Goal: Task Accomplishment & Management: Use online tool/utility

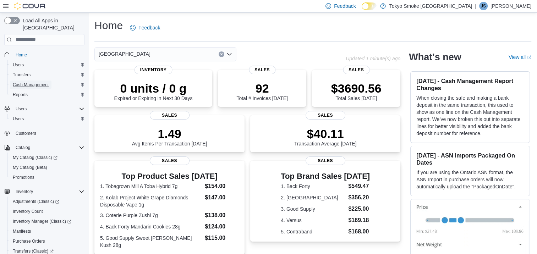
click at [23, 82] on span "Cash Management" at bounding box center [31, 85] width 36 height 6
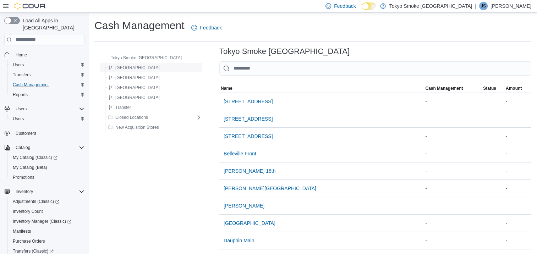
click at [117, 69] on span "[GEOGRAPHIC_DATA]" at bounding box center [137, 68] width 44 height 6
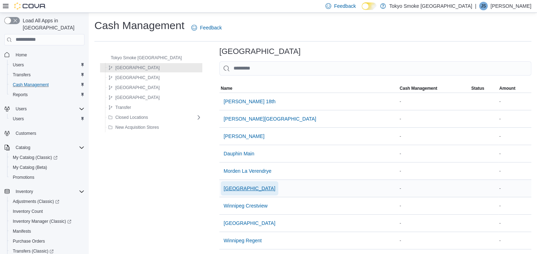
click at [224, 187] on span "[GEOGRAPHIC_DATA]" at bounding box center [250, 188] width 52 height 7
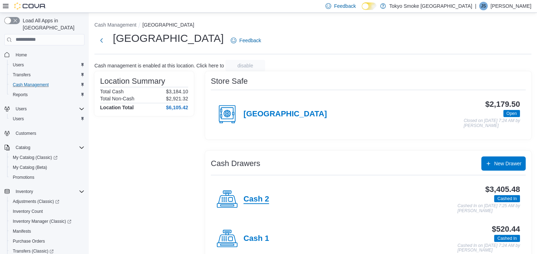
click at [262, 199] on h4 "Cash 2" at bounding box center [256, 199] width 26 height 9
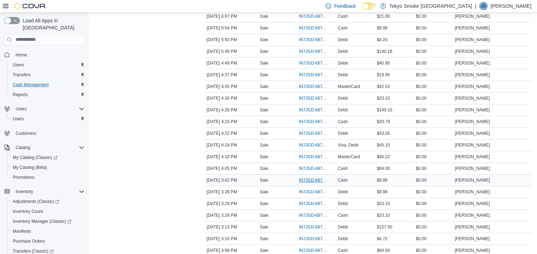
scroll to position [355, 0]
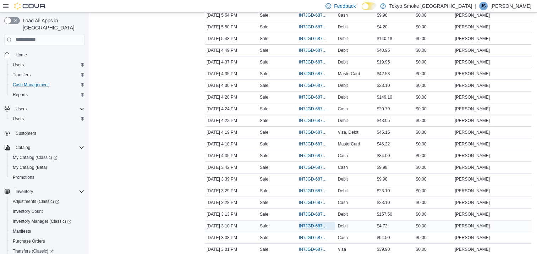
click at [311, 223] on span "IN7JGD-6873881" at bounding box center [313, 226] width 29 height 6
click at [309, 223] on span "IN7JGD-6873881" at bounding box center [313, 226] width 29 height 6
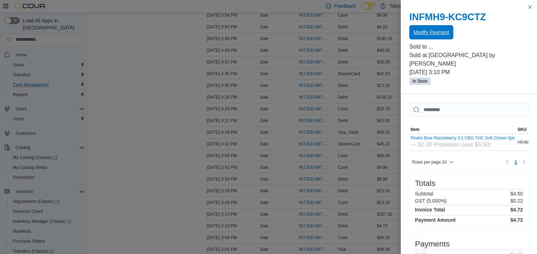
click at [439, 31] on span "Modify Payment" at bounding box center [430, 32] width 35 height 7
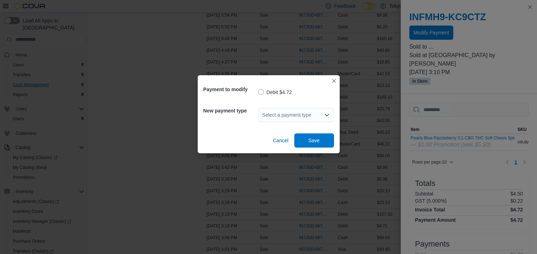
click at [327, 116] on icon "Open list of options" at bounding box center [327, 115] width 6 height 6
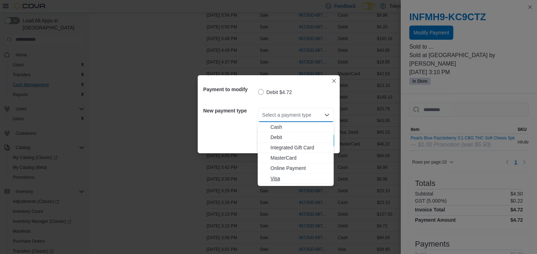
click at [278, 178] on span "Visa" at bounding box center [299, 178] width 59 height 7
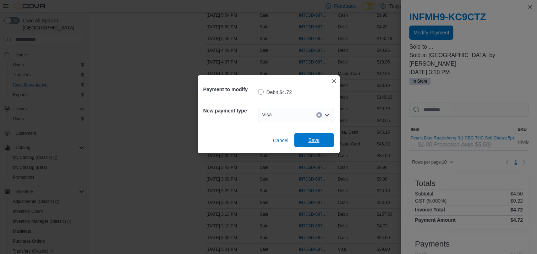
click at [304, 141] on span "Save" at bounding box center [313, 140] width 31 height 14
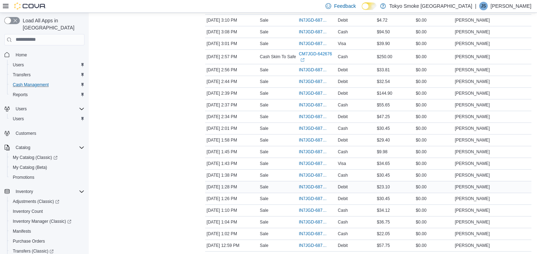
scroll to position [603, 0]
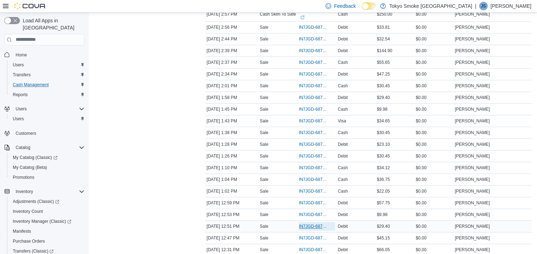
click at [302, 224] on span "IN7JGD-6872893" at bounding box center [313, 227] width 29 height 6
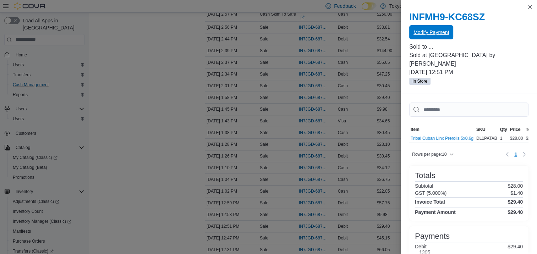
click at [438, 35] on span "Modify Payment" at bounding box center [430, 32] width 35 height 7
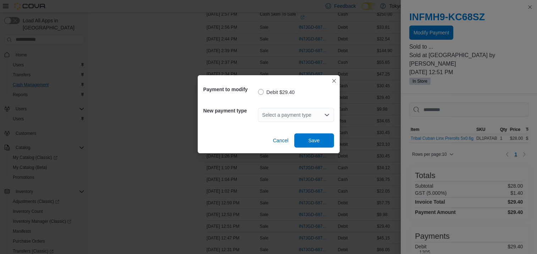
click at [325, 115] on icon "Open list of options" at bounding box center [326, 115] width 4 height 2
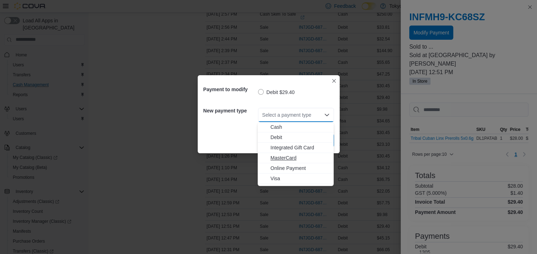
click at [283, 158] on span "MasterCard" at bounding box center [299, 157] width 59 height 7
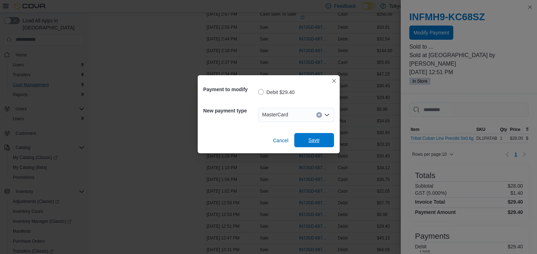
click at [312, 138] on span "Save" at bounding box center [313, 140] width 11 height 7
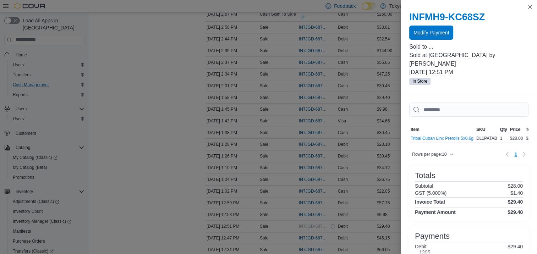
scroll to position [0, 0]
click at [433, 29] on span "Modify Payment" at bounding box center [430, 32] width 35 height 7
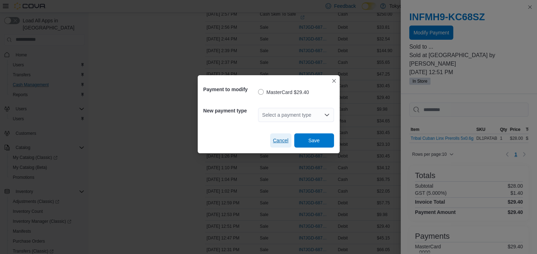
click at [284, 139] on span "Cancel" at bounding box center [281, 140] width 16 height 7
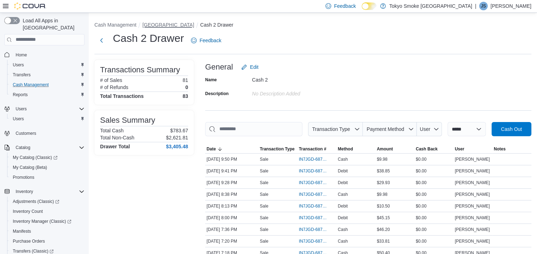
click at [173, 25] on button "[GEOGRAPHIC_DATA]" at bounding box center [168, 25] width 52 height 6
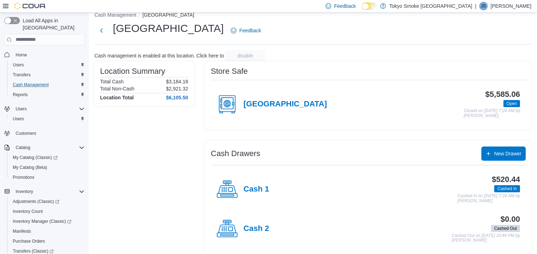
scroll to position [16, 0]
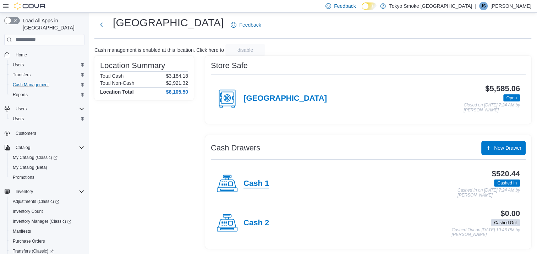
click at [253, 186] on h4 "Cash 1" at bounding box center [256, 183] width 26 height 9
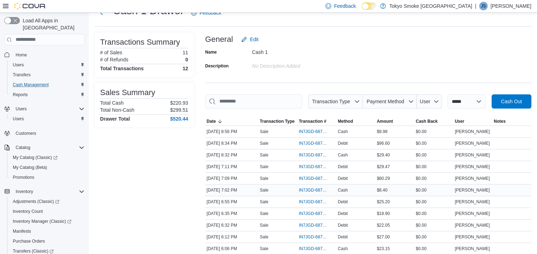
scroll to position [71, 0]
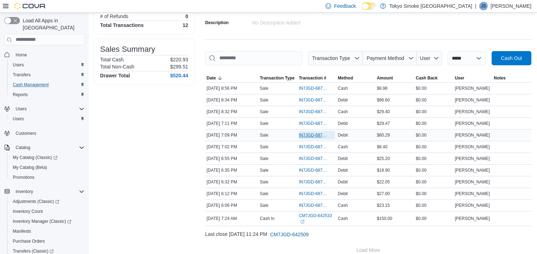
click at [319, 134] on span "IN7JGD-6875535" at bounding box center [313, 135] width 29 height 6
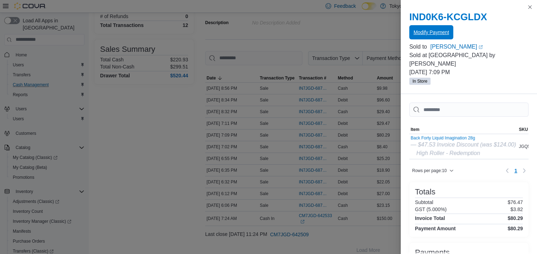
click at [435, 38] on span "Modify Payment" at bounding box center [430, 32] width 35 height 14
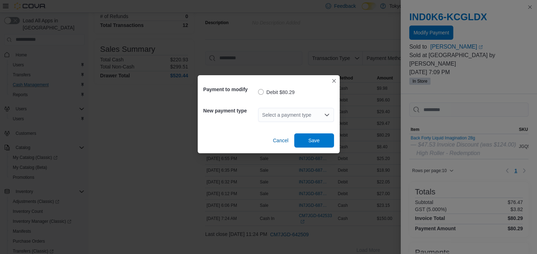
click at [327, 115] on icon "Open list of options" at bounding box center [326, 115] width 4 height 2
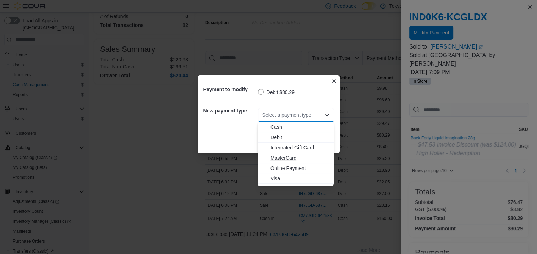
click at [295, 158] on span "MasterCard" at bounding box center [299, 157] width 59 height 7
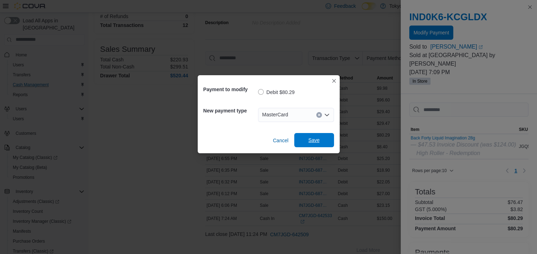
click at [314, 141] on span "Save" at bounding box center [313, 140] width 11 height 7
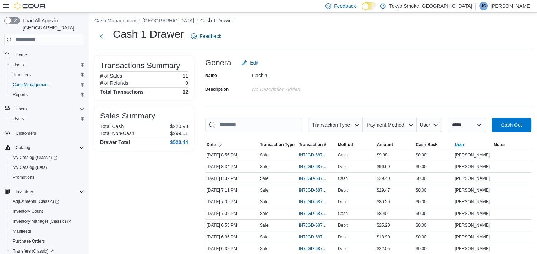
scroll to position [0, 0]
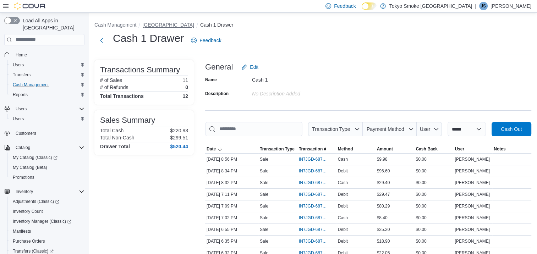
click at [158, 26] on button "[GEOGRAPHIC_DATA]" at bounding box center [168, 25] width 52 height 6
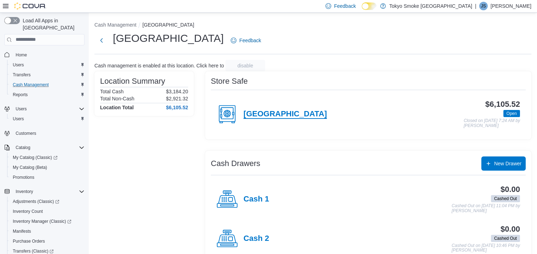
click at [267, 115] on h4 "[GEOGRAPHIC_DATA]" at bounding box center [284, 114] width 83 height 9
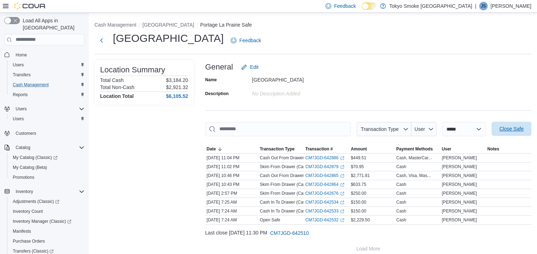
click at [523, 128] on span "Close Safe" at bounding box center [511, 128] width 24 height 7
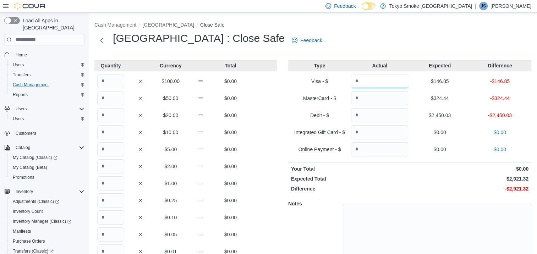
click at [380, 83] on input "Quantity" at bounding box center [379, 81] width 57 height 14
type input "******"
type input "*******"
click at [109, 85] on input "Quantity" at bounding box center [110, 81] width 27 height 14
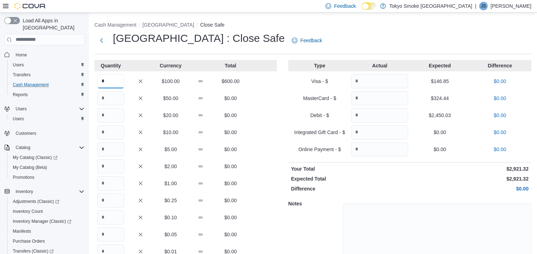
type input "*"
type input "**"
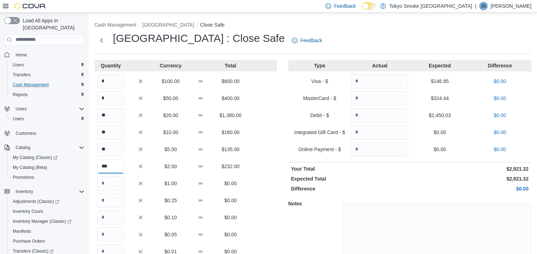
type input "***"
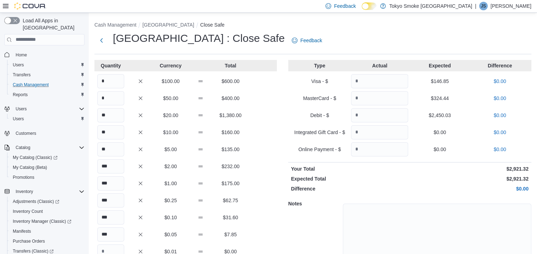
click at [268, 104] on div "* $50.00 $400.00" at bounding box center [185, 98] width 182 height 14
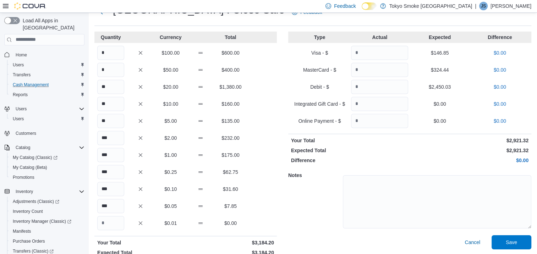
scroll to position [49, 0]
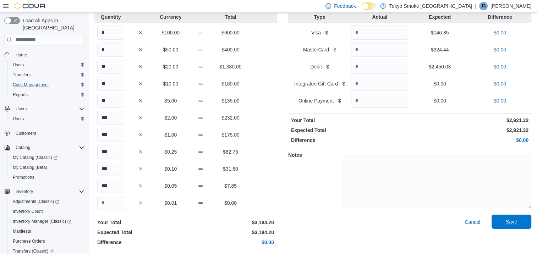
click at [523, 220] on span "Save" at bounding box center [511, 222] width 31 height 14
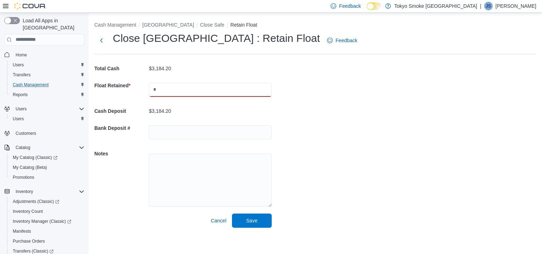
click at [167, 87] on input "text" at bounding box center [210, 90] width 123 height 14
type input "*******"
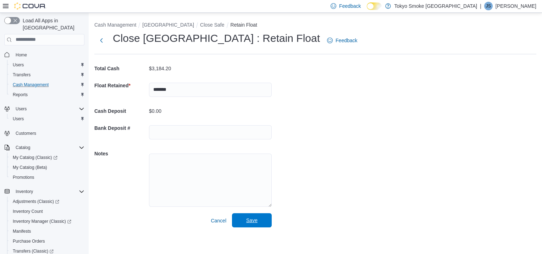
click at [252, 220] on span "Save" at bounding box center [251, 220] width 11 height 7
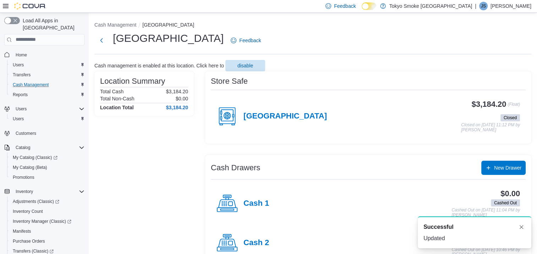
click at [514, 7] on p "[PERSON_NAME]" at bounding box center [510, 6] width 41 height 9
click at [489, 70] on span "Sign Out" at bounding box center [485, 67] width 19 height 7
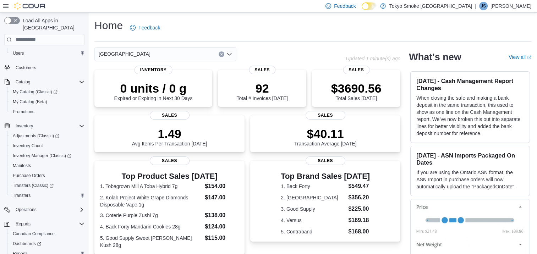
scroll to position [94, 0]
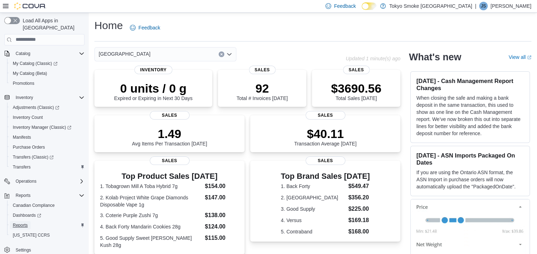
click at [21, 222] on span "Reports" at bounding box center [20, 225] width 15 height 6
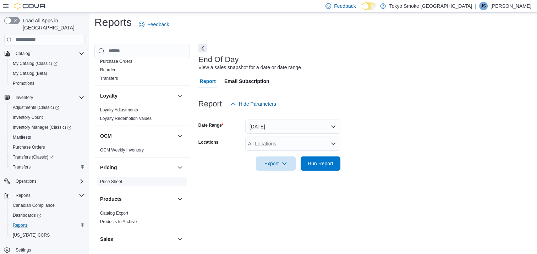
scroll to position [390, 0]
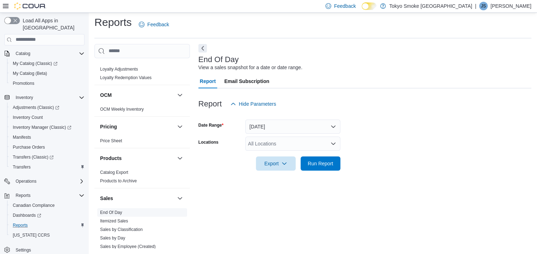
click at [113, 210] on link "End Of Day" at bounding box center [111, 212] width 22 height 5
click at [332, 145] on icon "Open list of options" at bounding box center [333, 144] width 6 height 6
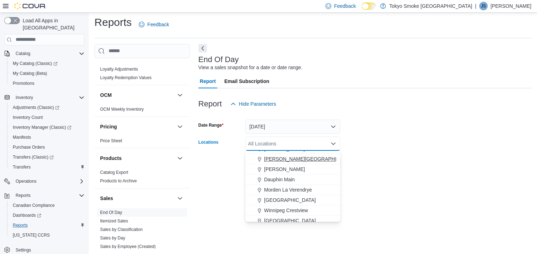
scroll to position [35, 0]
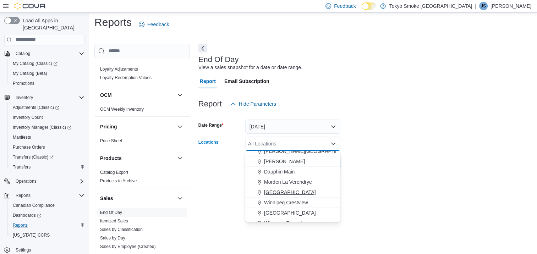
click at [302, 193] on span "[GEOGRAPHIC_DATA]" at bounding box center [290, 192] width 52 height 7
click at [462, 149] on form "Date Range Today Locations Portage La Prairie Combo box. Selected. Portage La P…" at bounding box center [364, 141] width 333 height 60
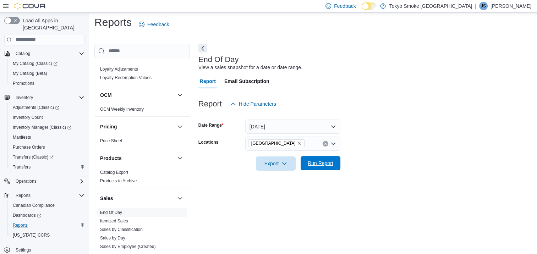
click at [323, 161] on span "Run Report" at bounding box center [321, 163] width 26 height 7
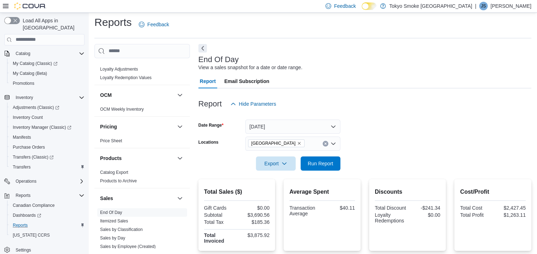
scroll to position [110, 0]
